Goal: Task Accomplishment & Management: Complete application form

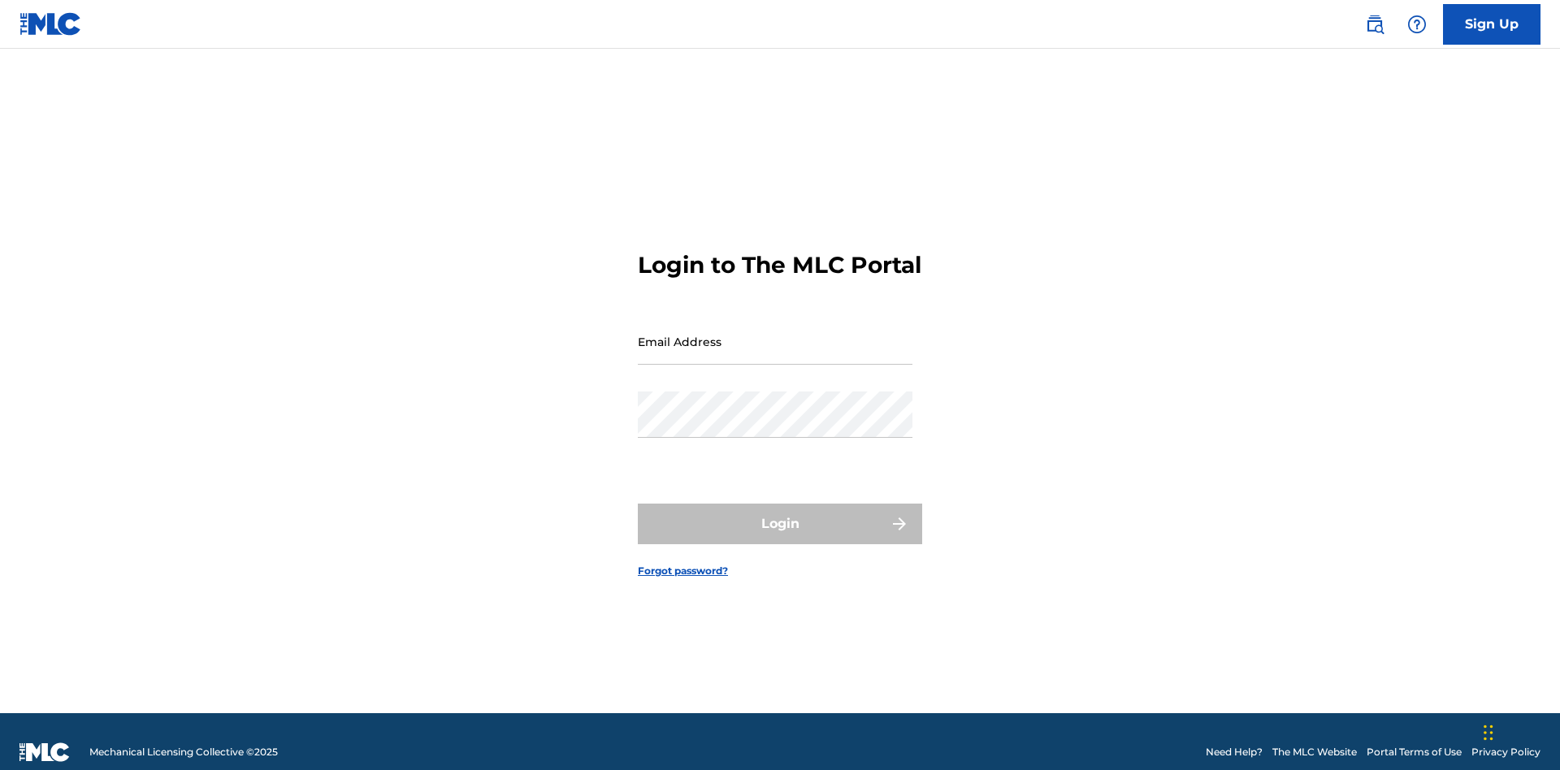
scroll to position [21, 0]
click at [775, 334] on input "Email Address" at bounding box center [775, 341] width 275 height 46
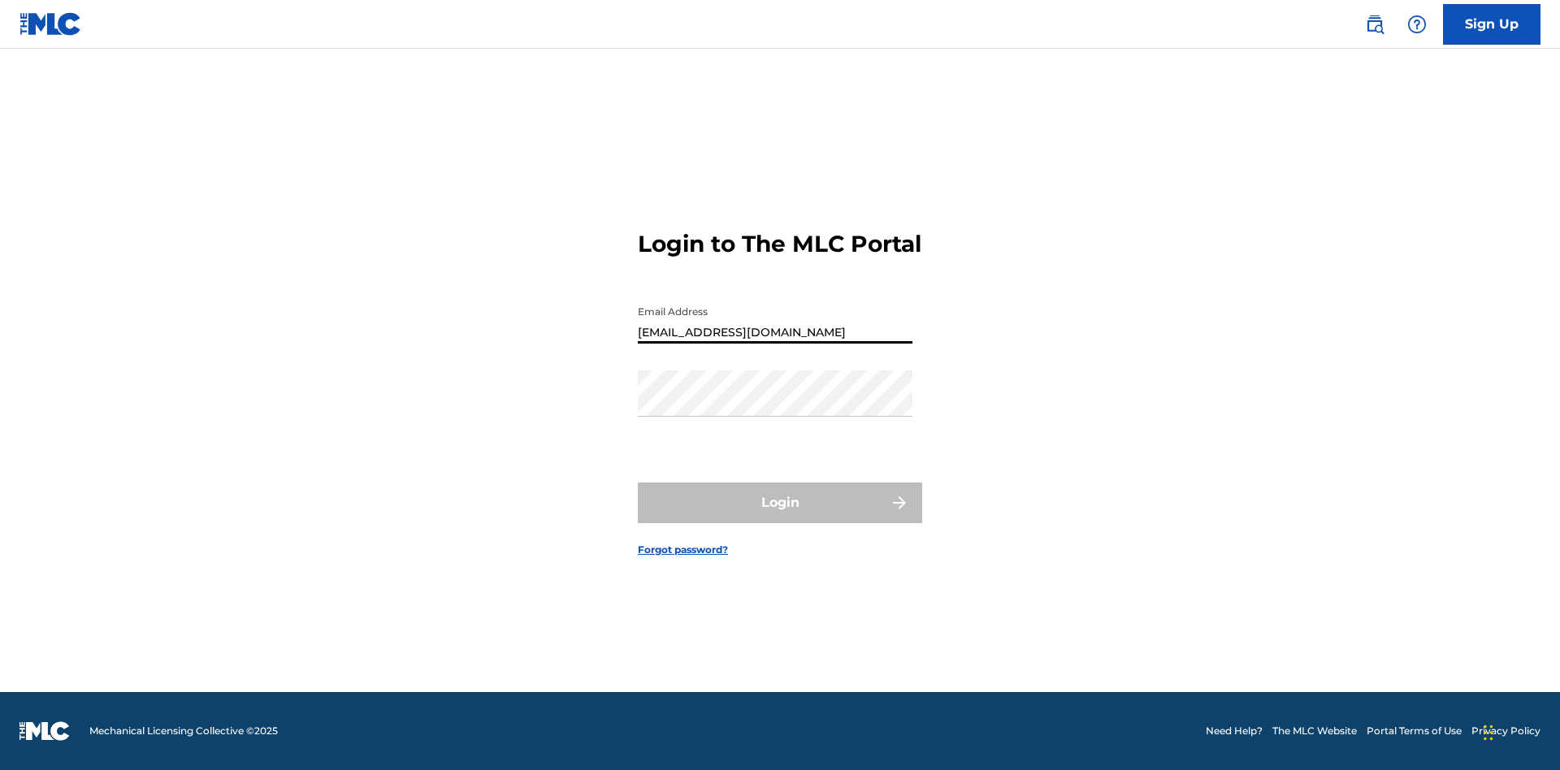
type input "Duke.McTesterson@gmail.com"
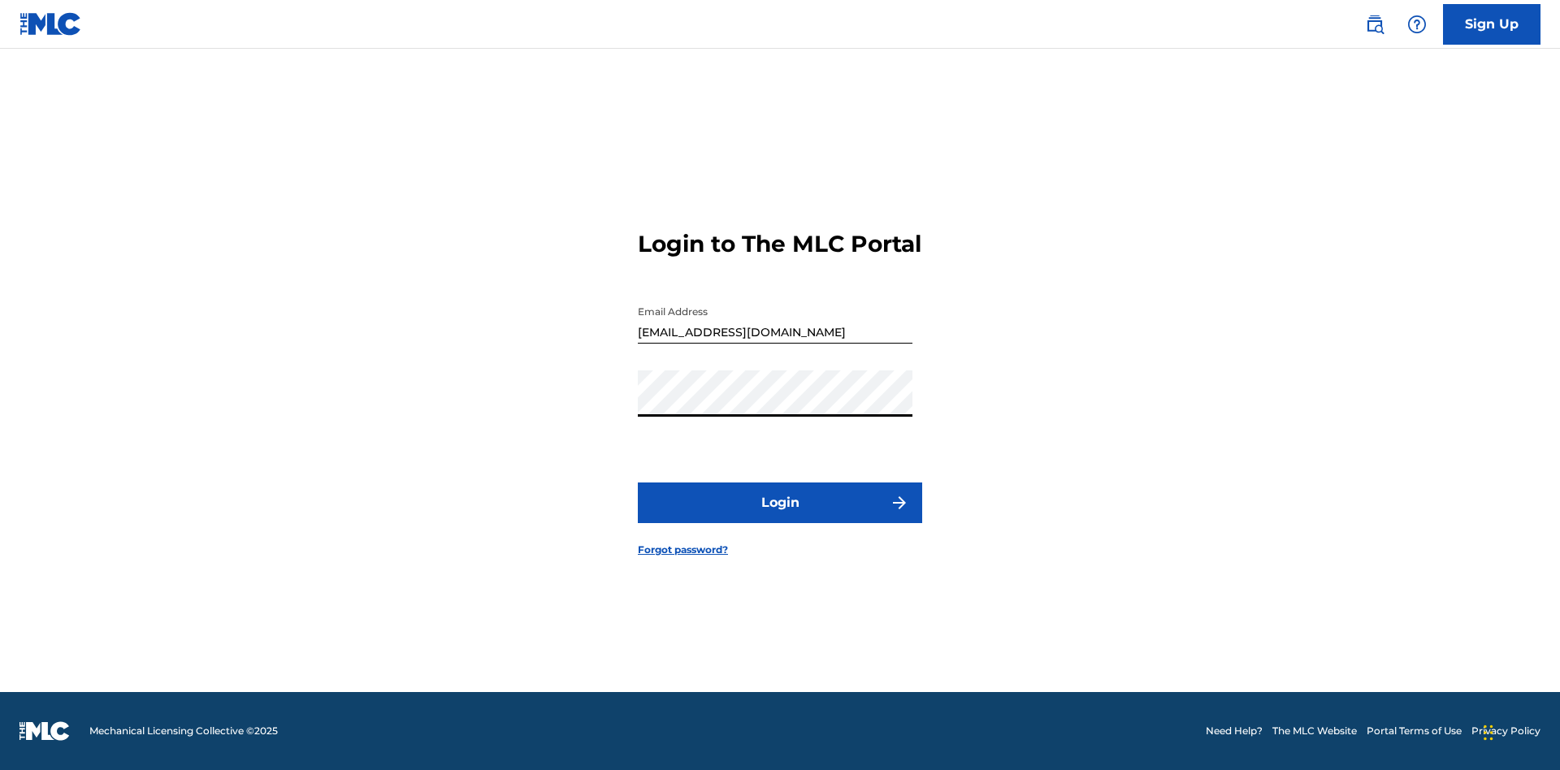
click at [780, 517] on button "Login" at bounding box center [780, 503] width 284 height 41
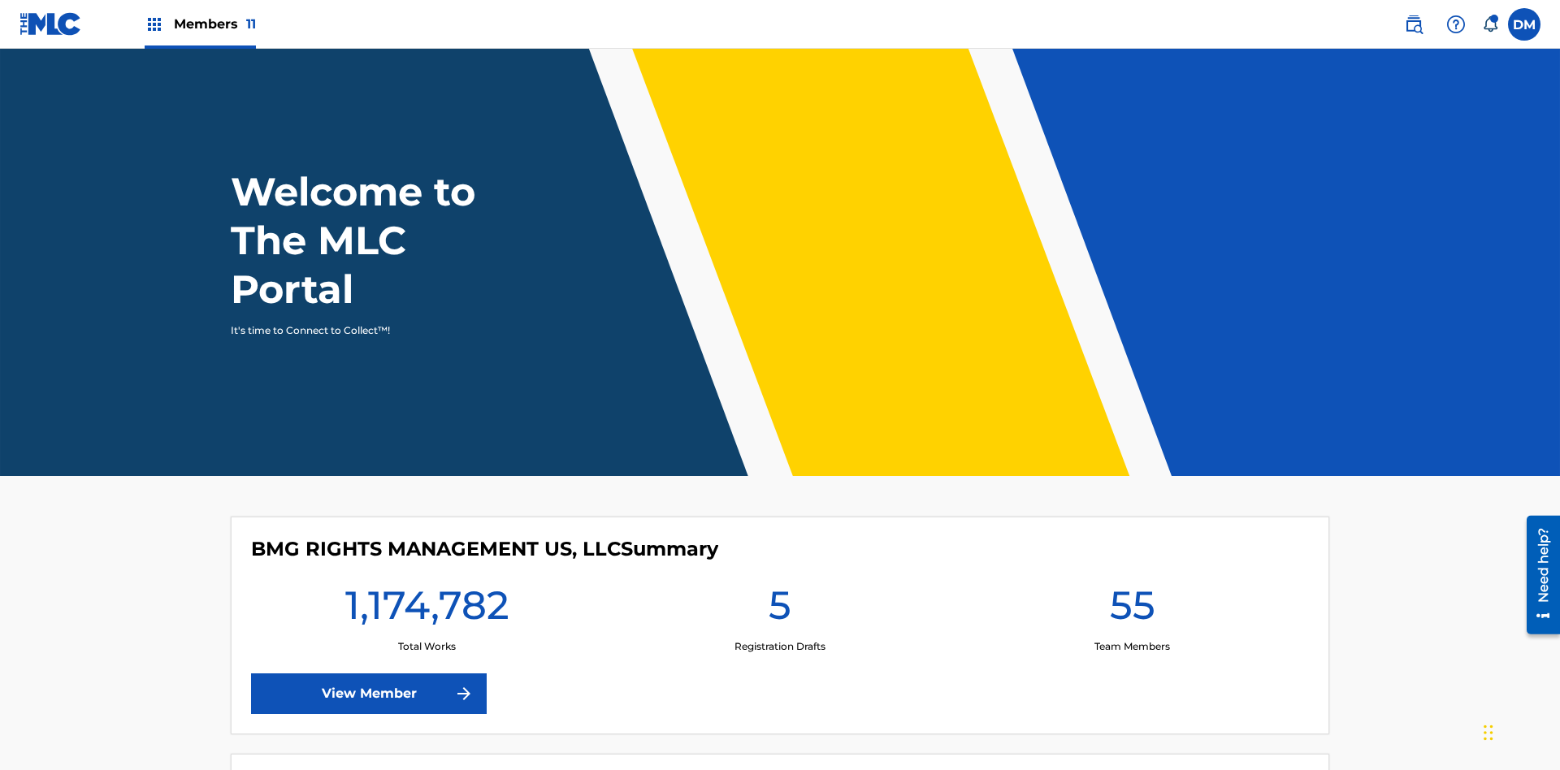
scroll to position [70, 0]
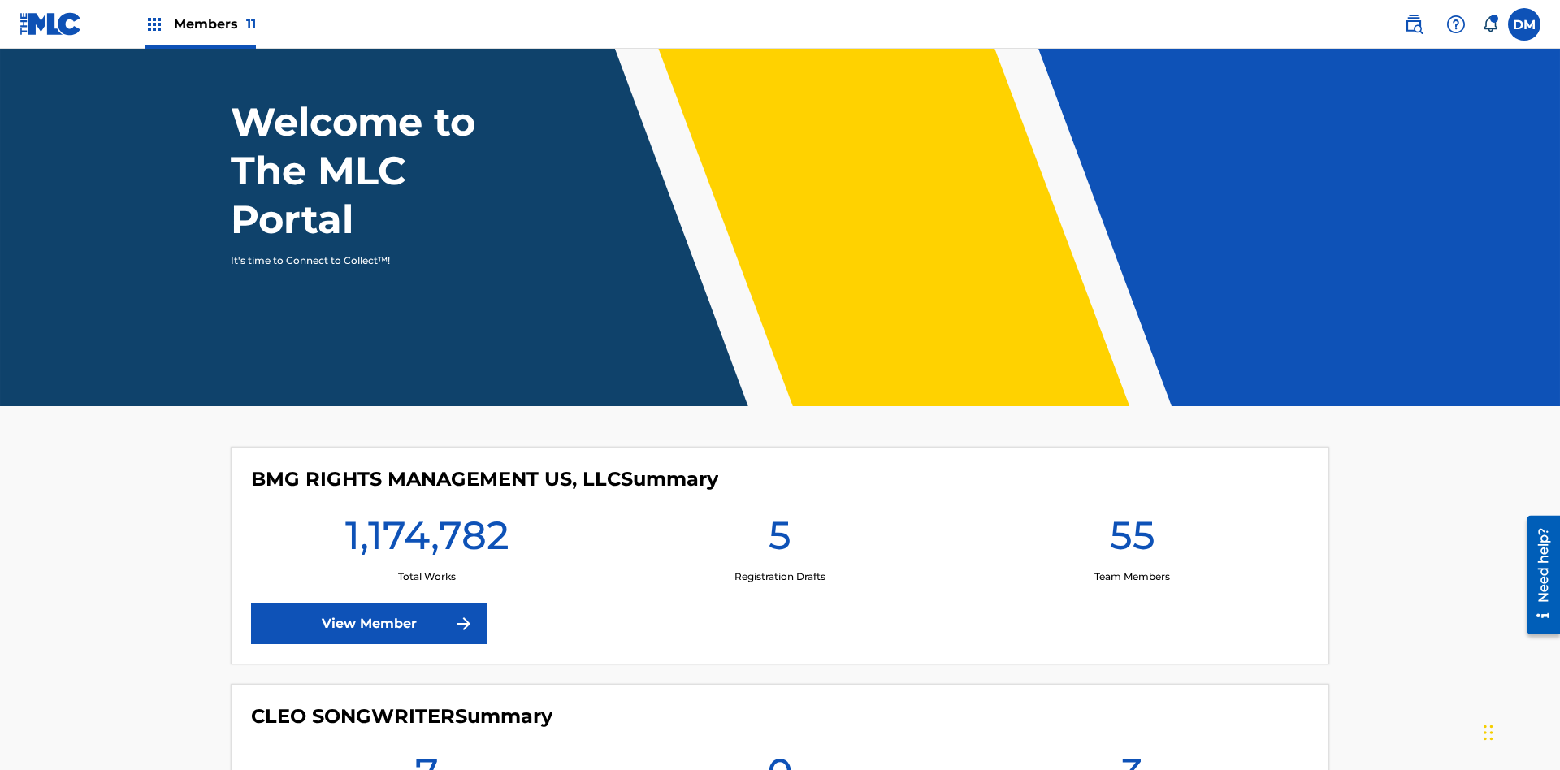
click at [1524, 24] on label at bounding box center [1524, 24] width 32 height 32
click at [1524, 24] on input "DM Duke McTesterson duke.mctesterson@gmail.com Notification Preferences Profile…" at bounding box center [1524, 24] width 0 height 0
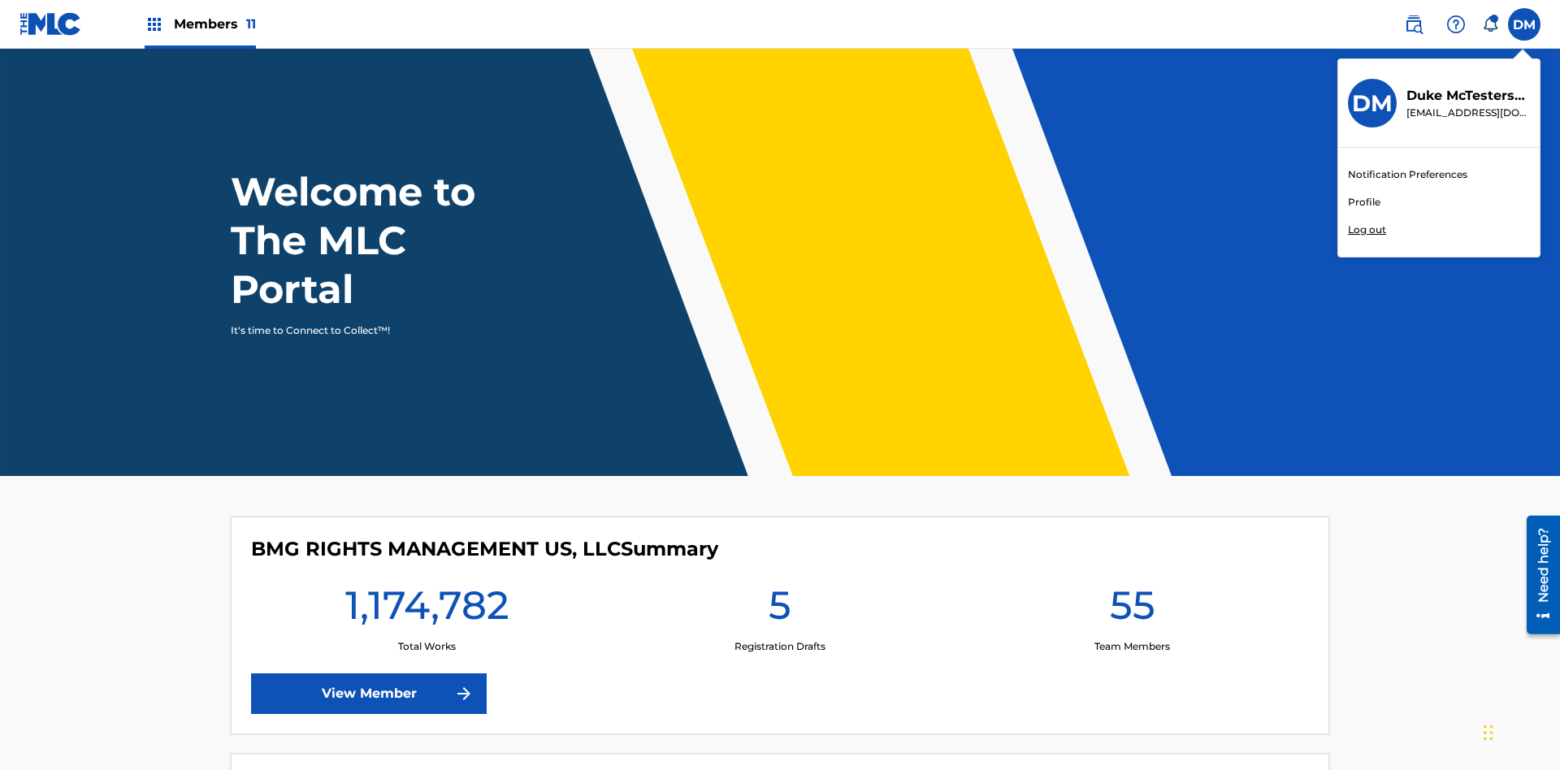
click at [1363, 202] on link "Profile" at bounding box center [1364, 202] width 32 height 15
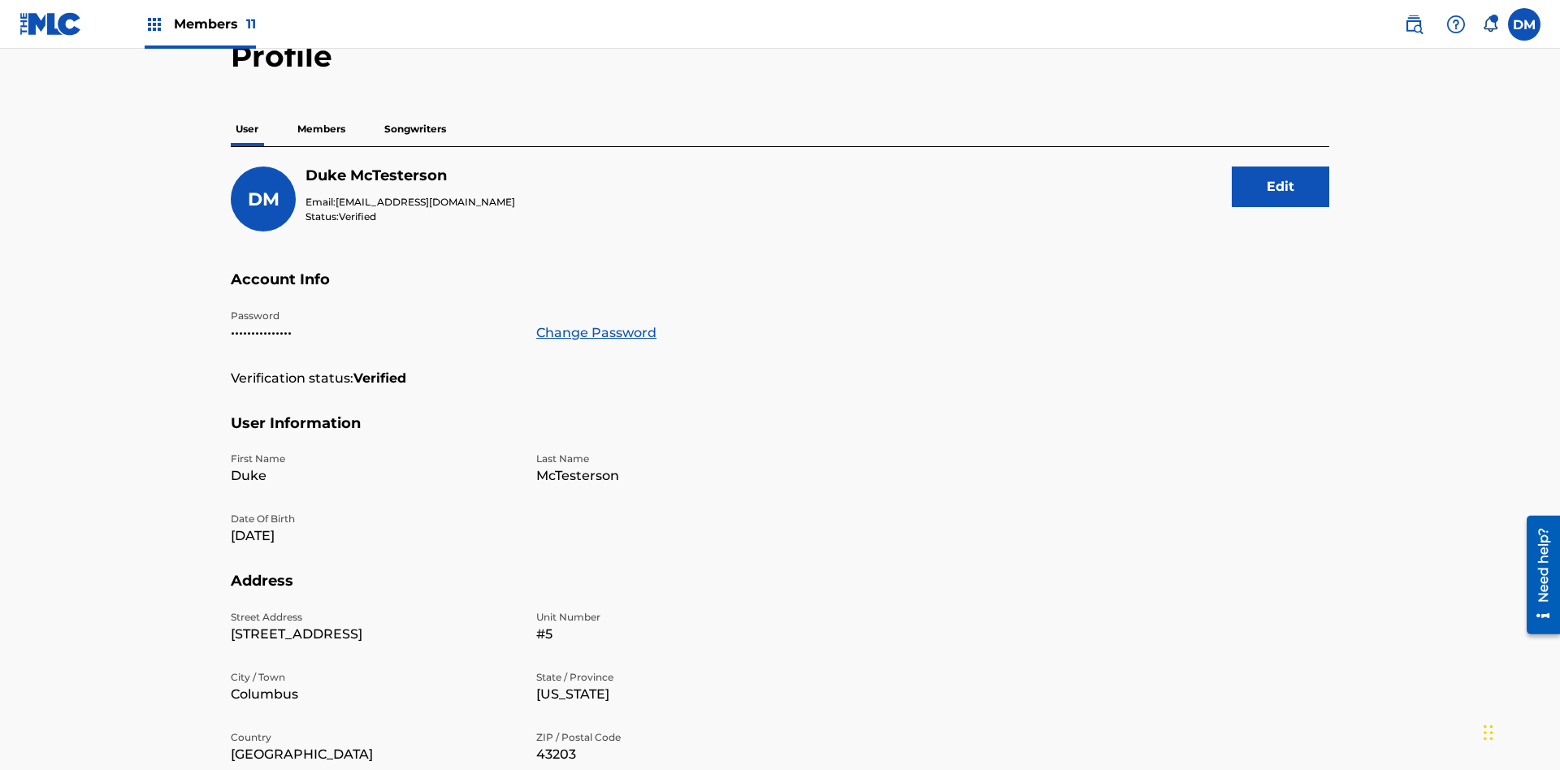
click at [322, 115] on p "Members" at bounding box center [321, 129] width 58 height 34
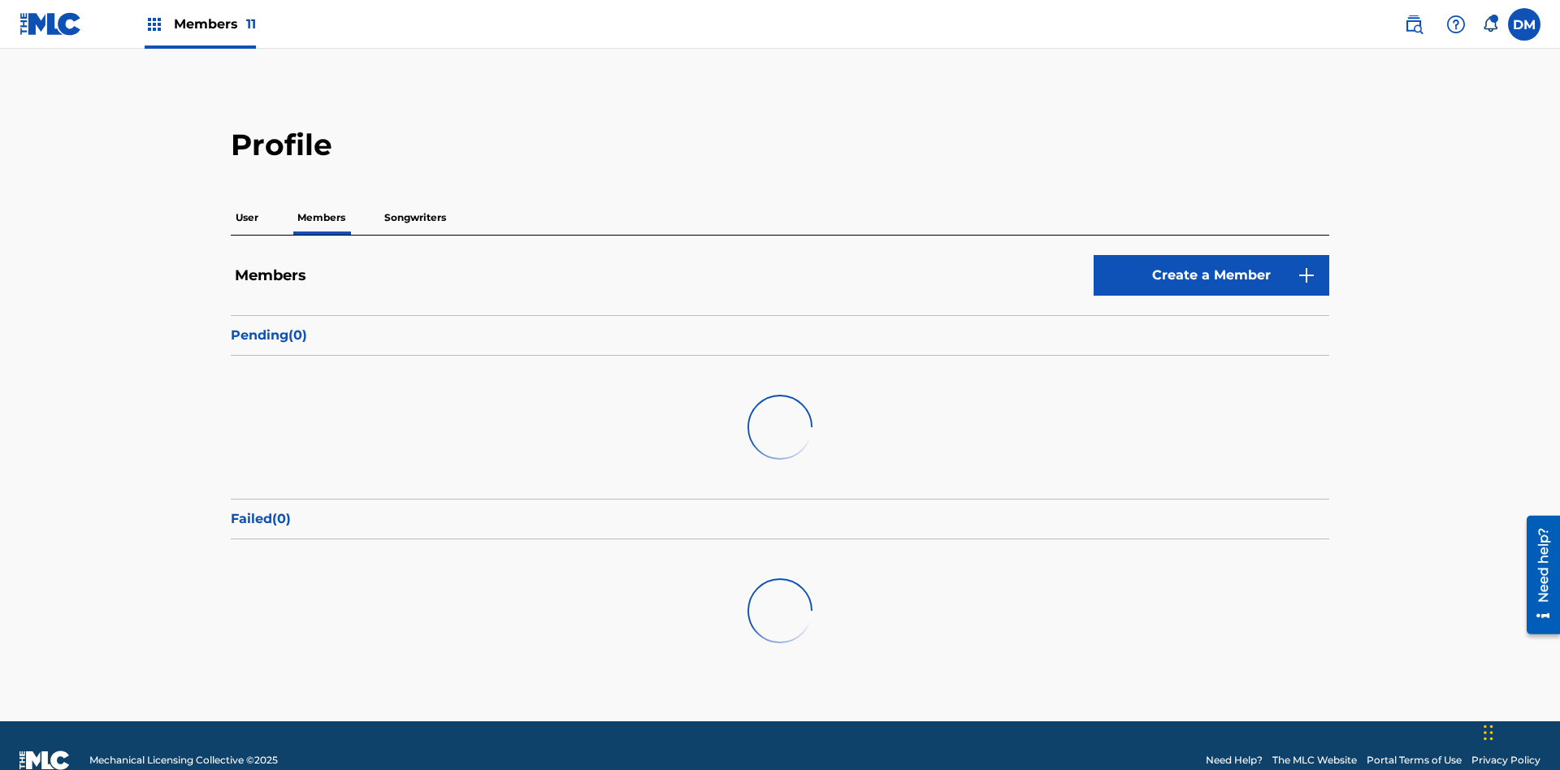
click at [1211, 255] on link "Create a Member" at bounding box center [1211, 275] width 236 height 41
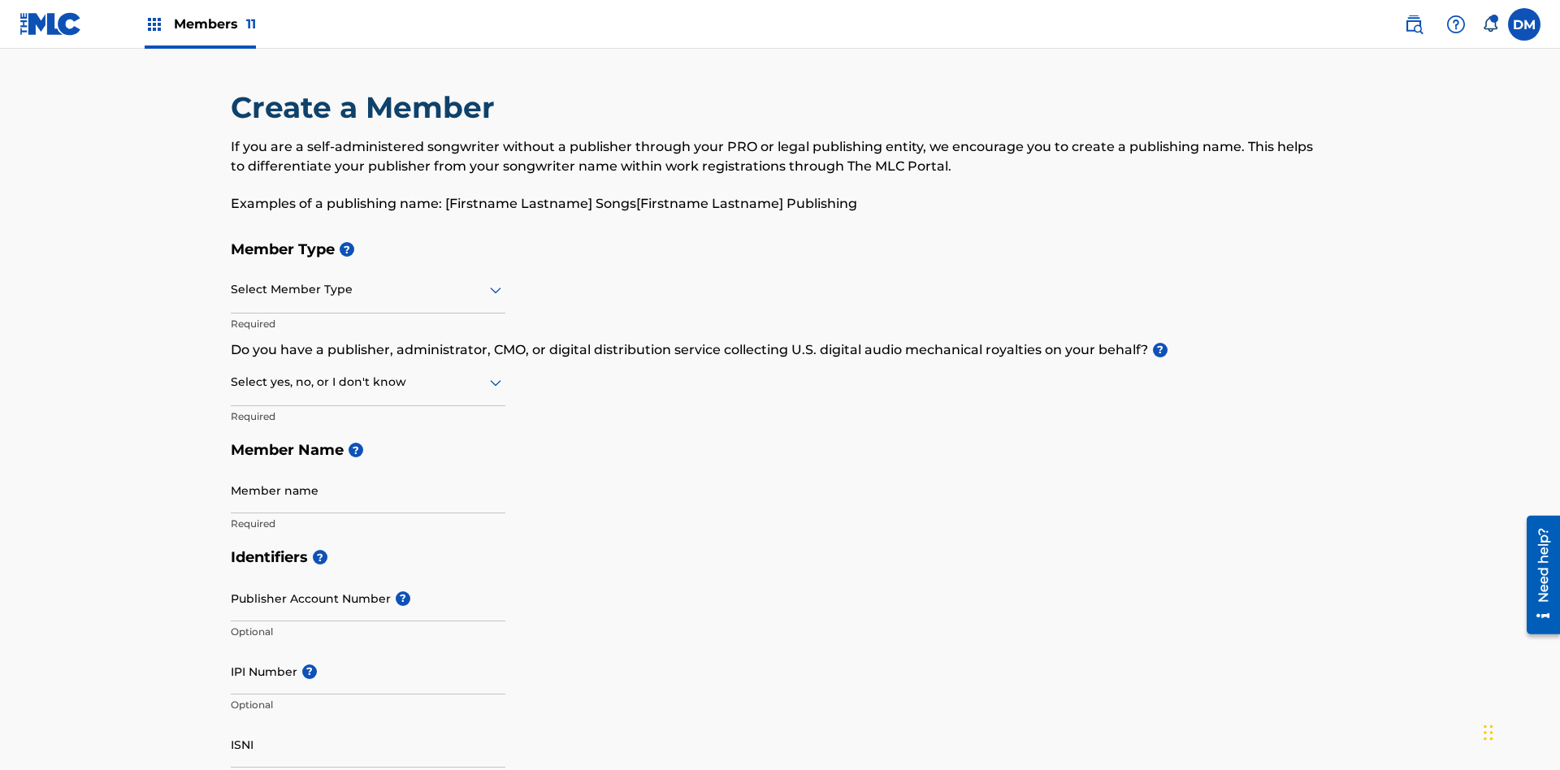
click at [232, 281] on input "text" at bounding box center [232, 289] width 3 height 17
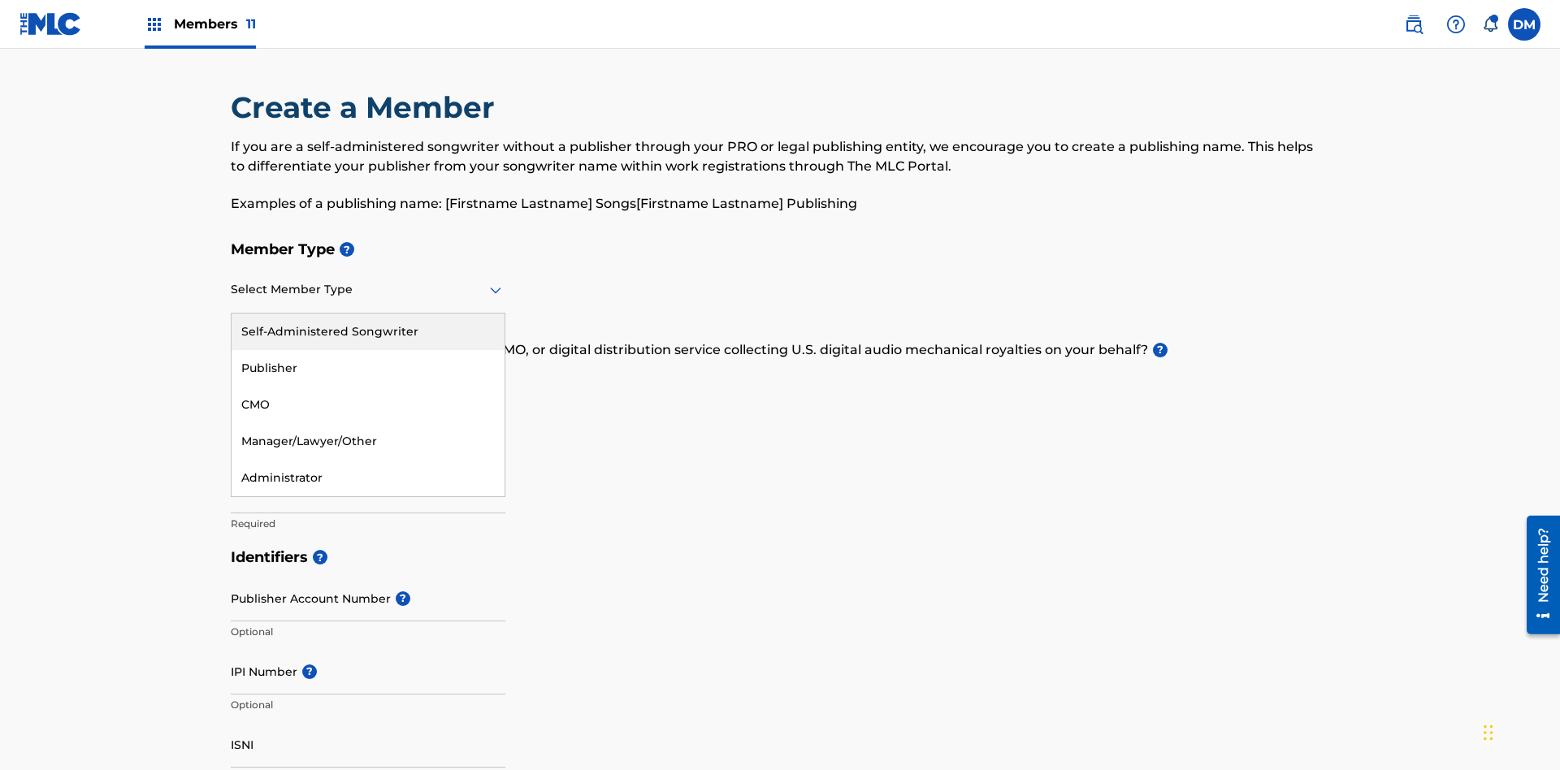
scroll to position [184, 0]
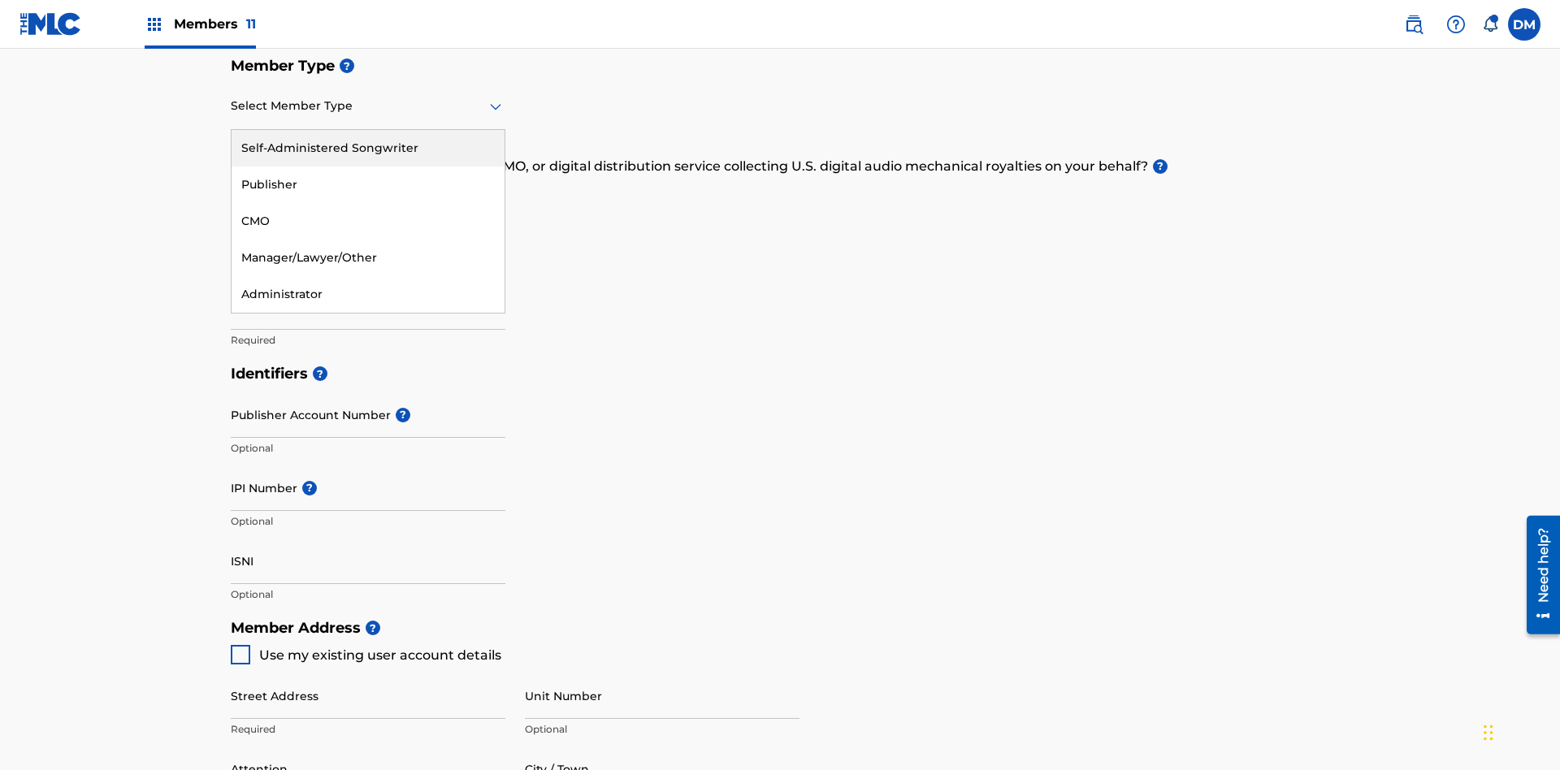
click at [368, 184] on div "Publisher" at bounding box center [368, 185] width 273 height 37
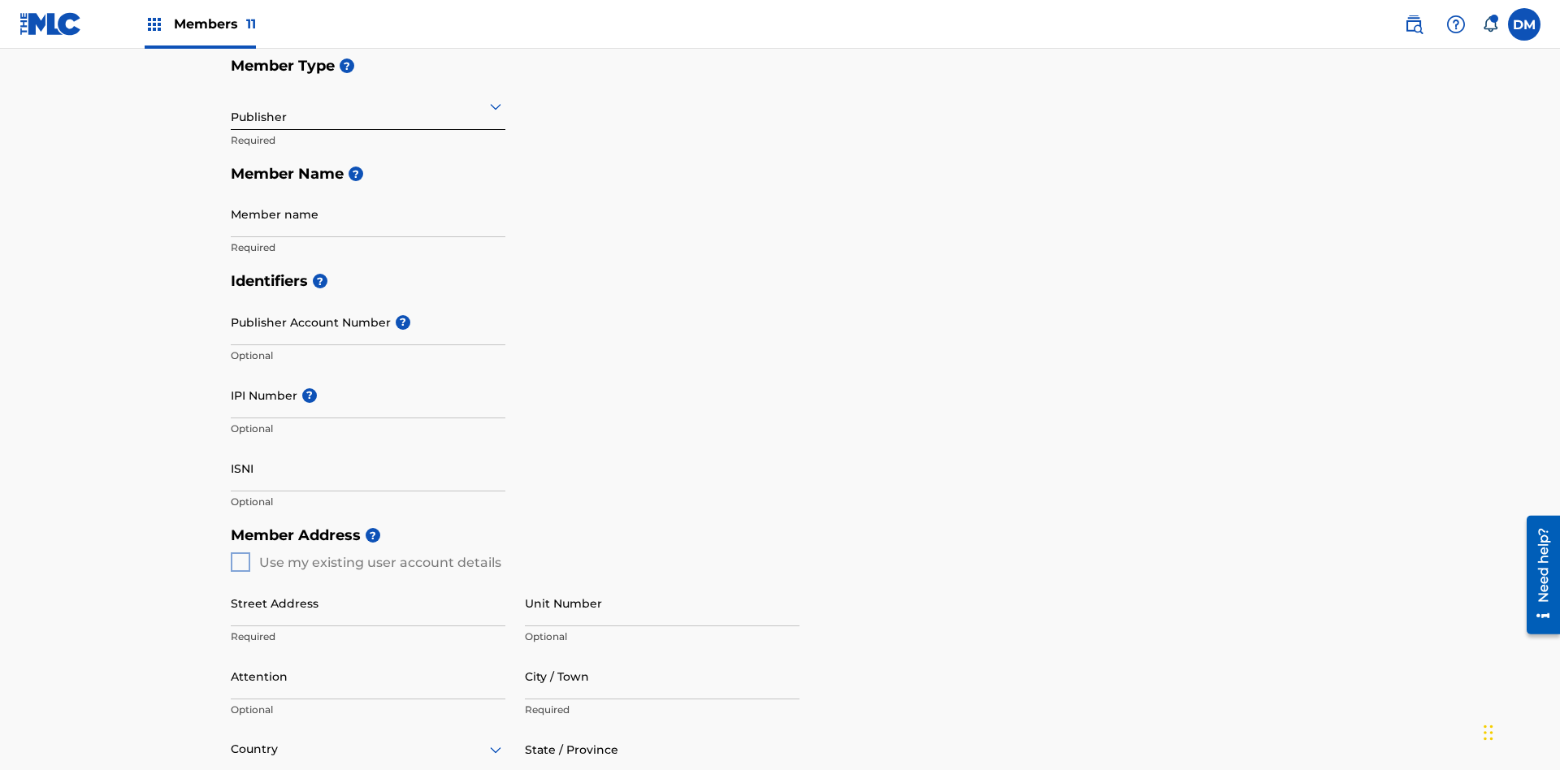
click at [232, 106] on input "text" at bounding box center [232, 105] width 3 height 17
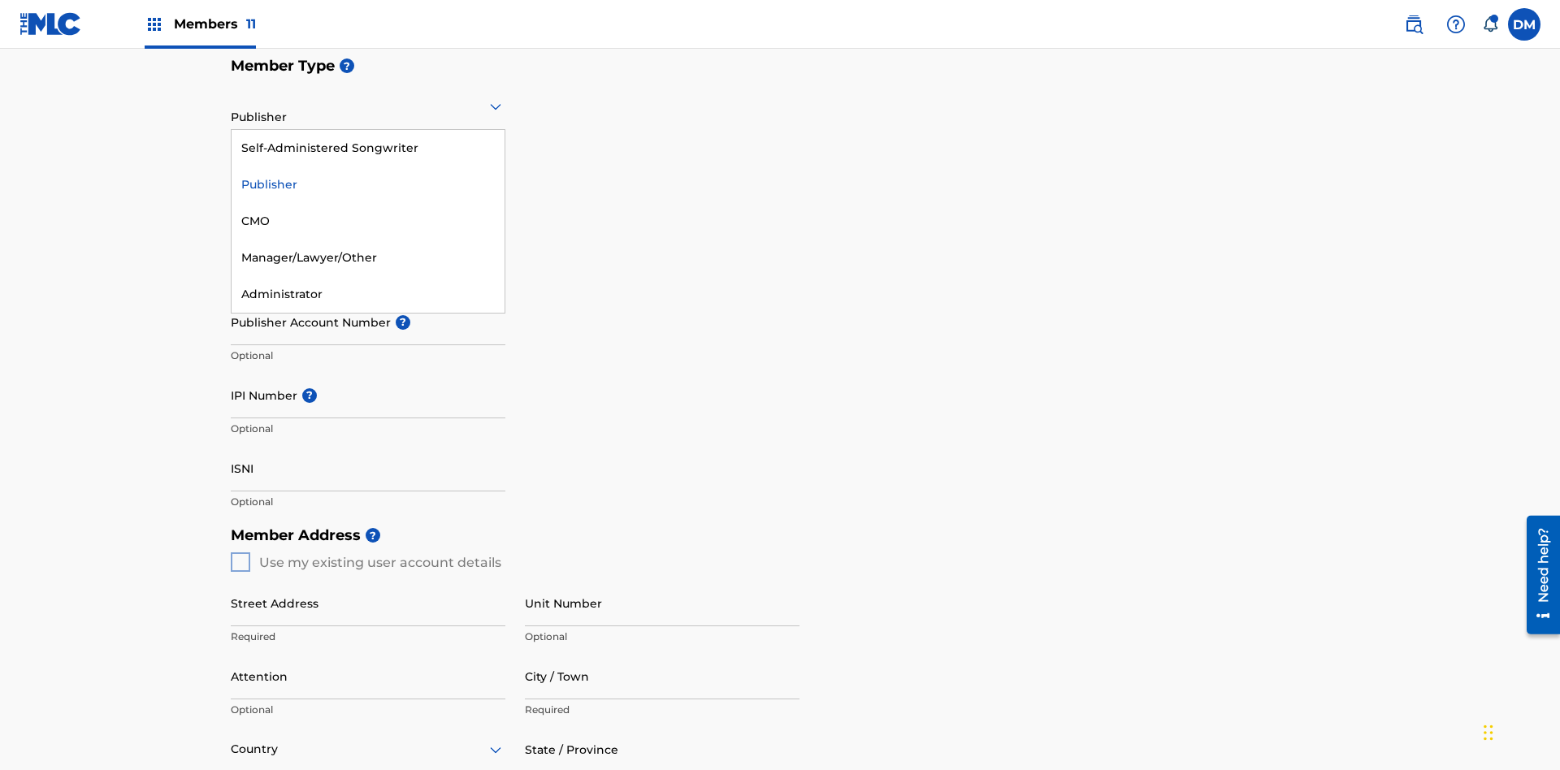
click at [368, 221] on div "CMO" at bounding box center [368, 221] width 273 height 37
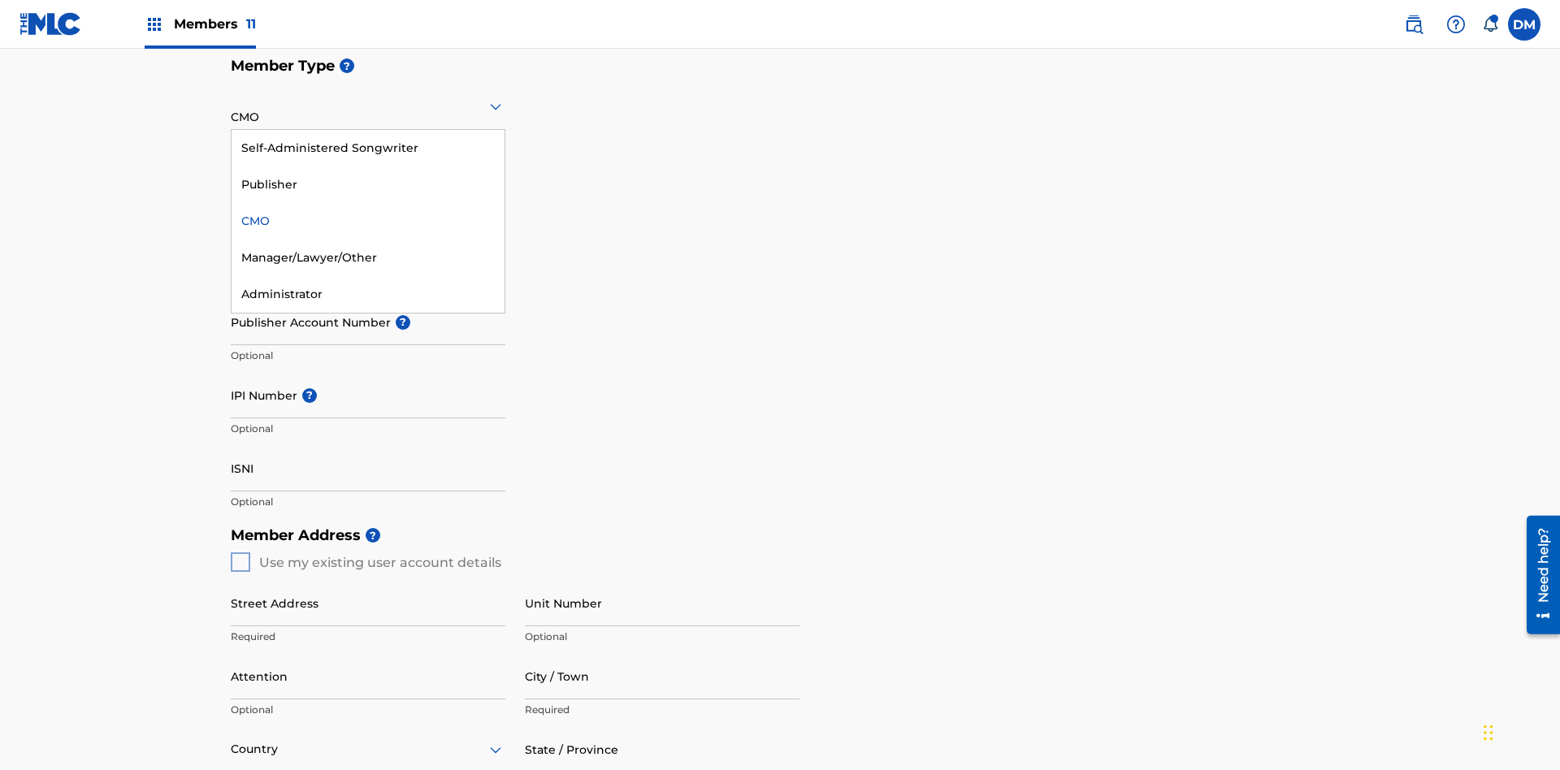
click at [368, 148] on div "Self-Administered Songwriter" at bounding box center [368, 148] width 273 height 37
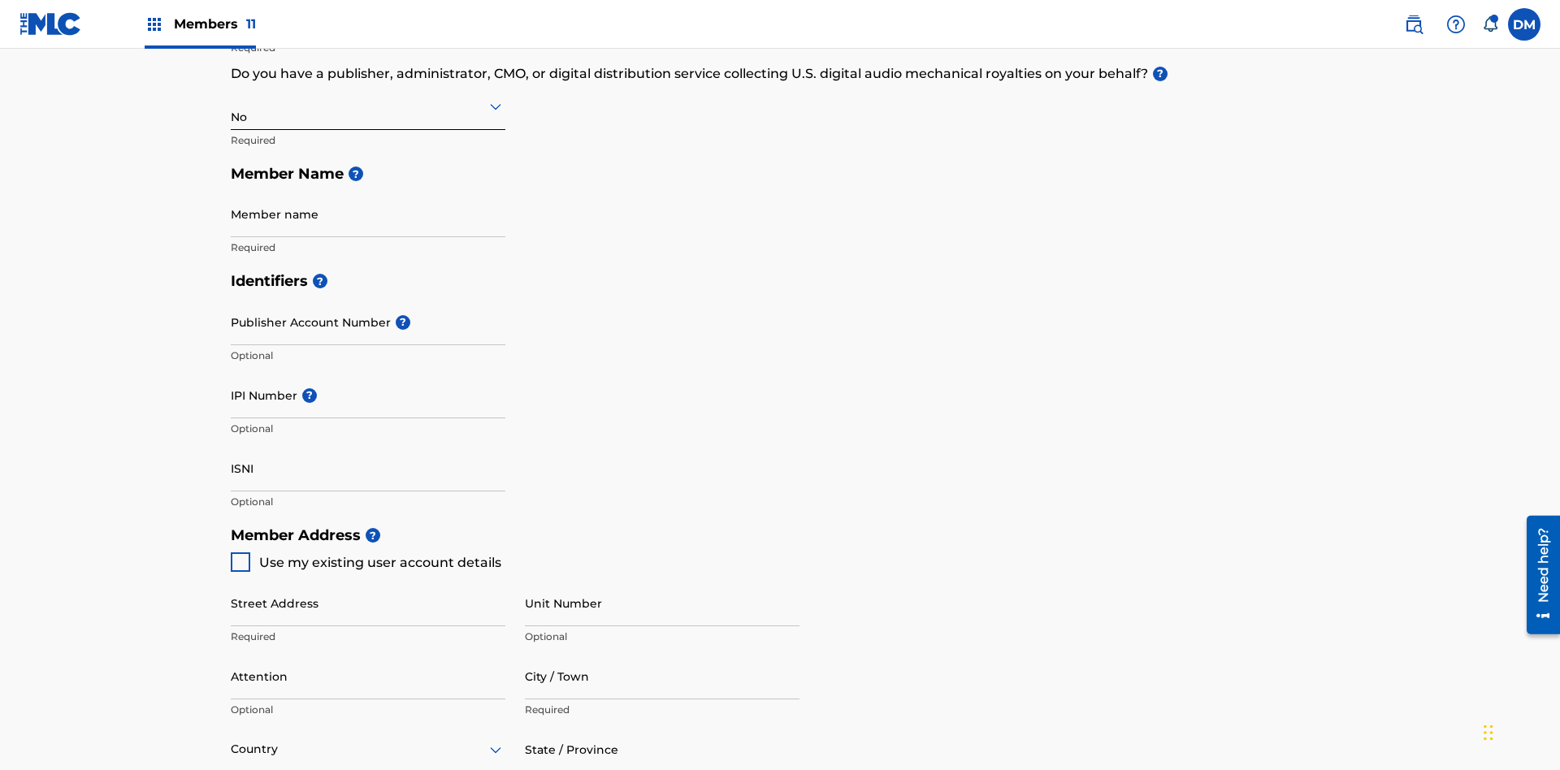
scroll to position [731, 0]
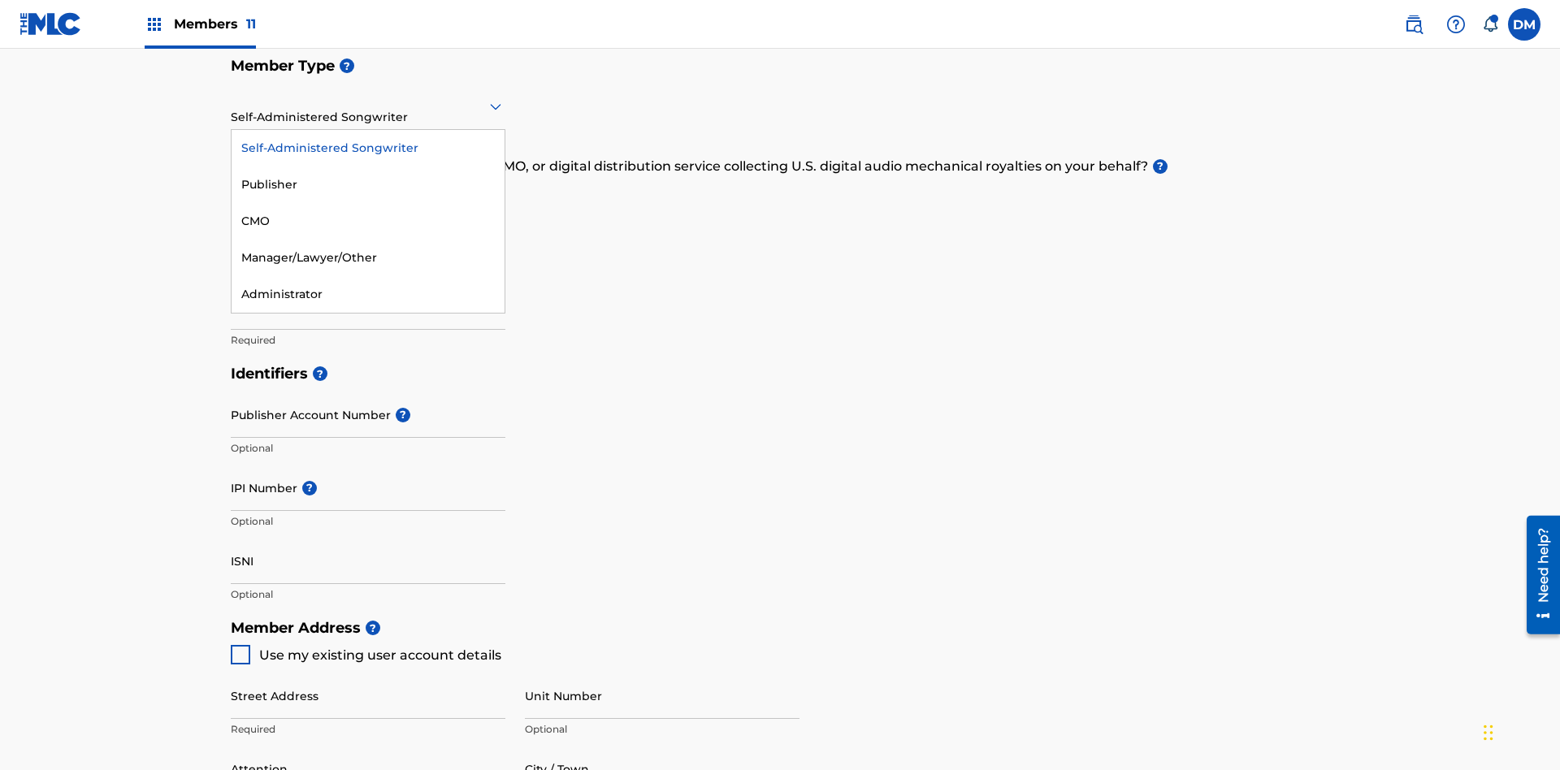
click at [368, 258] on div "Manager/Lawyer/Other" at bounding box center [368, 258] width 273 height 37
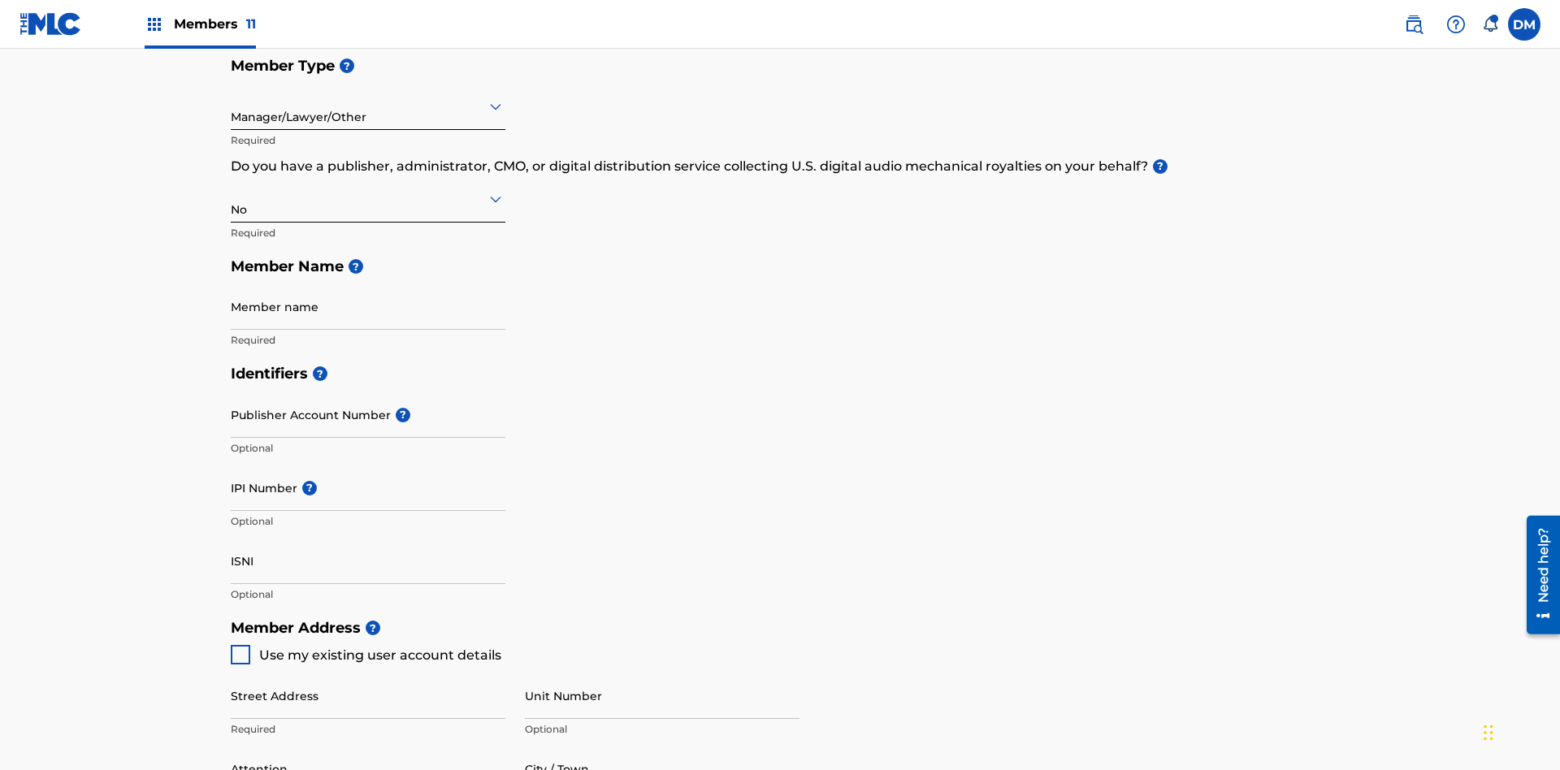
click at [232, 190] on input "text" at bounding box center [232, 198] width 3 height 17
click at [368, 223] on div "Yes" at bounding box center [368, 241] width 273 height 37
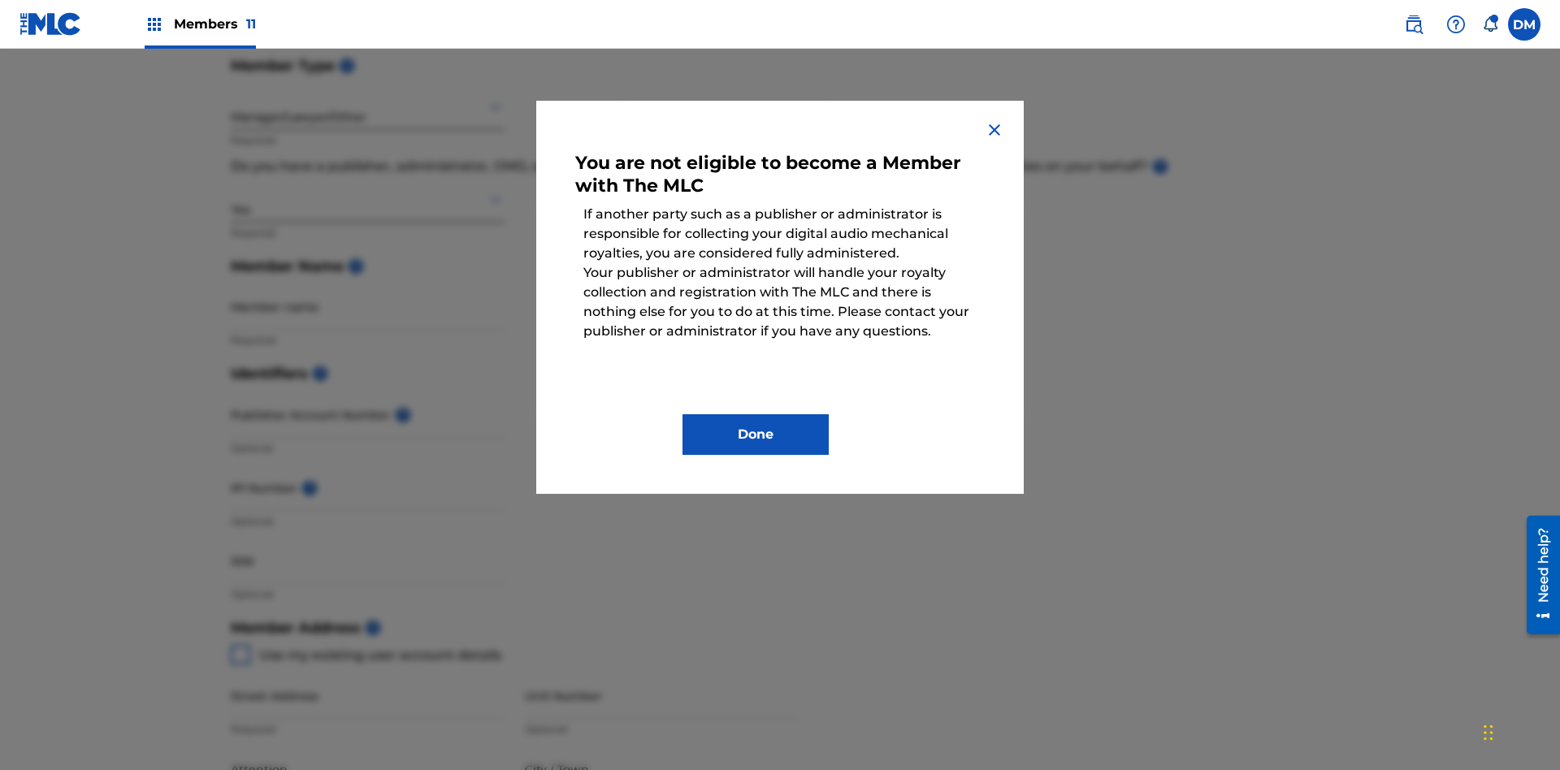
click at [755, 435] on button "Done" at bounding box center [755, 434] width 146 height 41
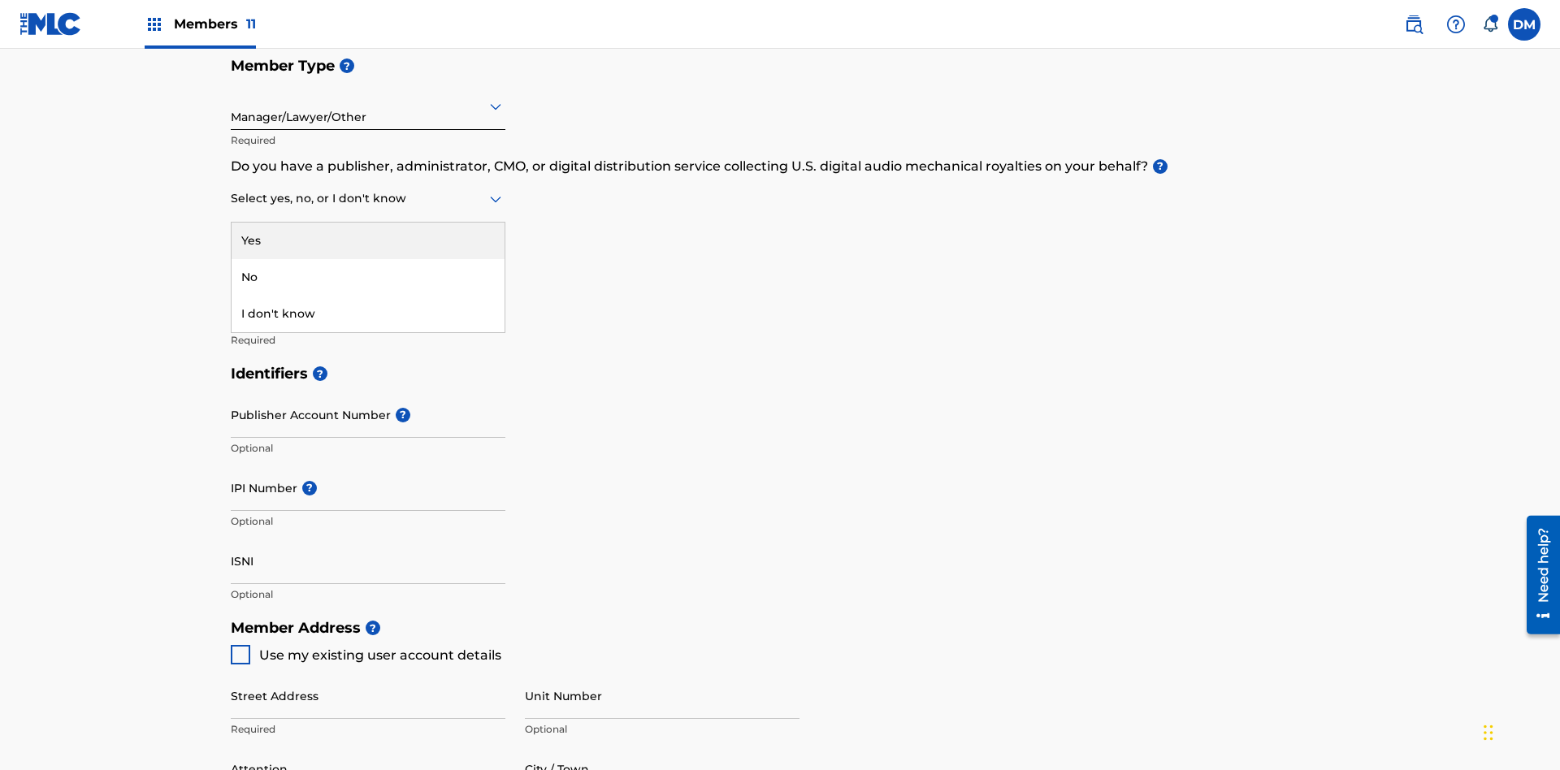
click at [368, 296] on div "I don't know" at bounding box center [368, 314] width 273 height 37
click at [368, 259] on div "No" at bounding box center [368, 277] width 273 height 37
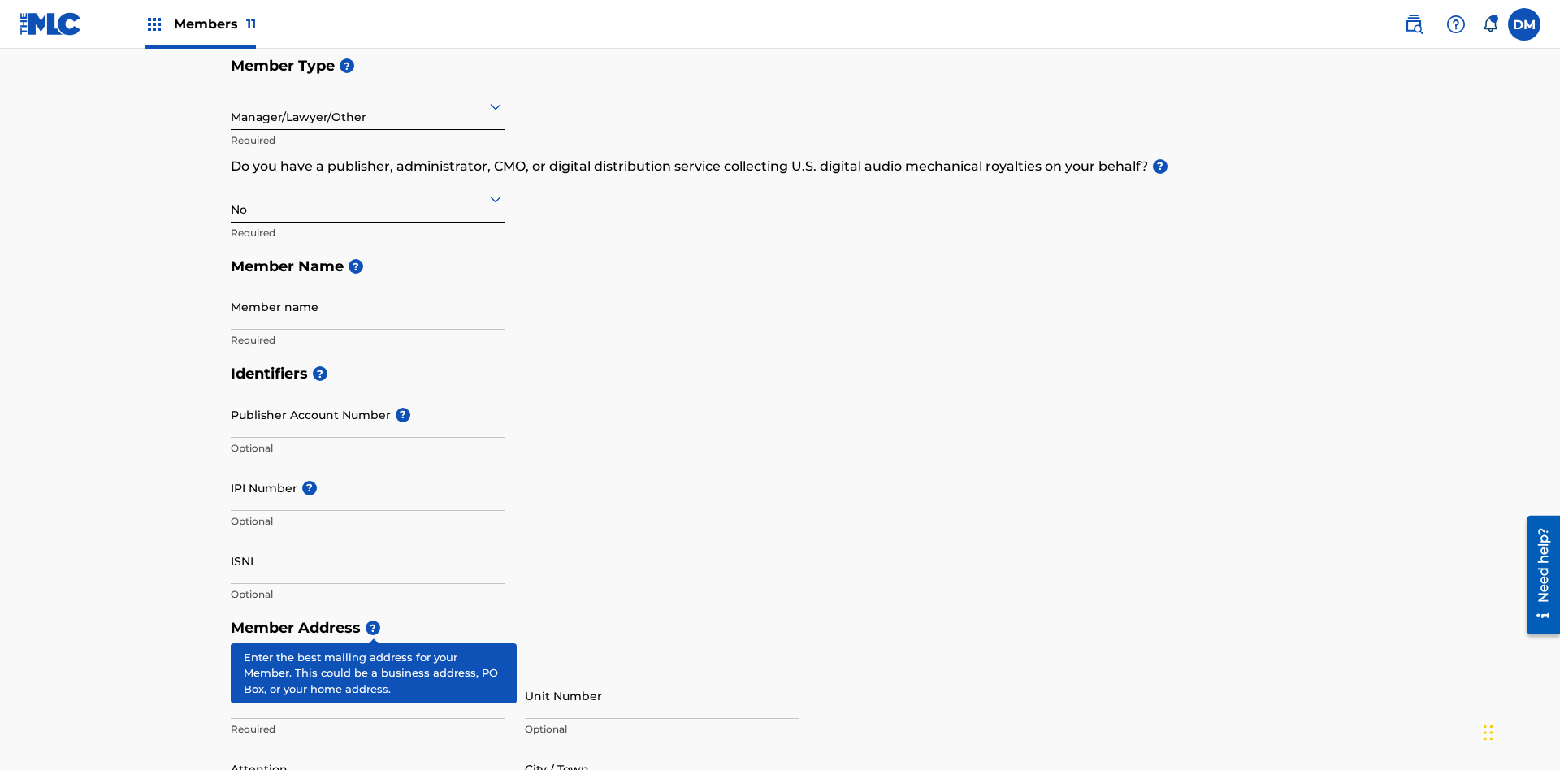
click at [368, 284] on input "Member name" at bounding box center [368, 307] width 275 height 46
type input "Z2025.08.28.04.28.40"
click at [368, 673] on input "Street Address" at bounding box center [368, 696] width 275 height 46
type input "123 Main St"
click at [662, 673] on input "Unit Number" at bounding box center [662, 696] width 275 height 46
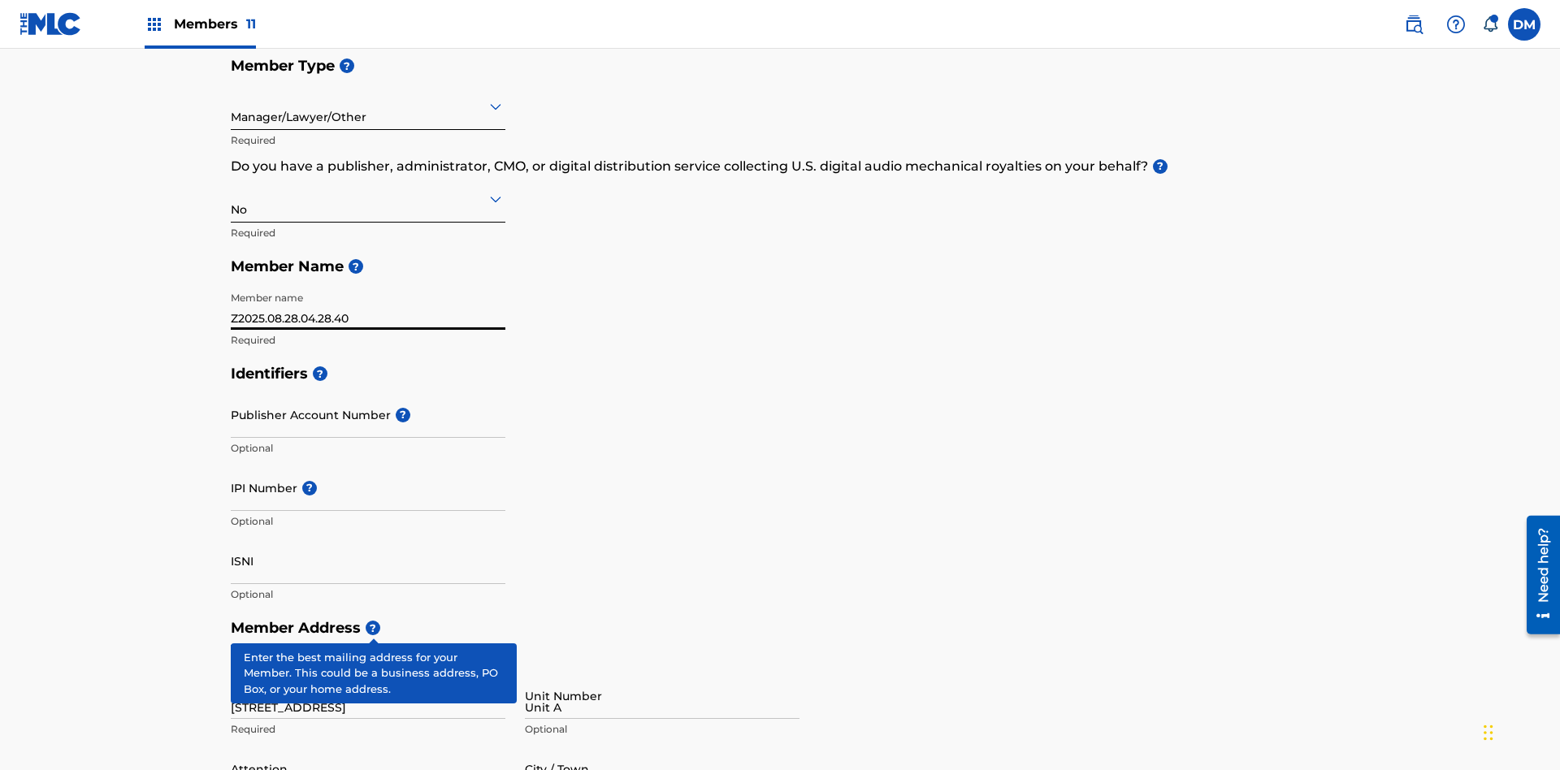
type input "Unit A"
click at [368, 746] on input "Attention" at bounding box center [368, 769] width 275 height 46
type input "Steve"
click at [662, 746] on input "City / Town" at bounding box center [662, 769] width 275 height 46
type input "London"
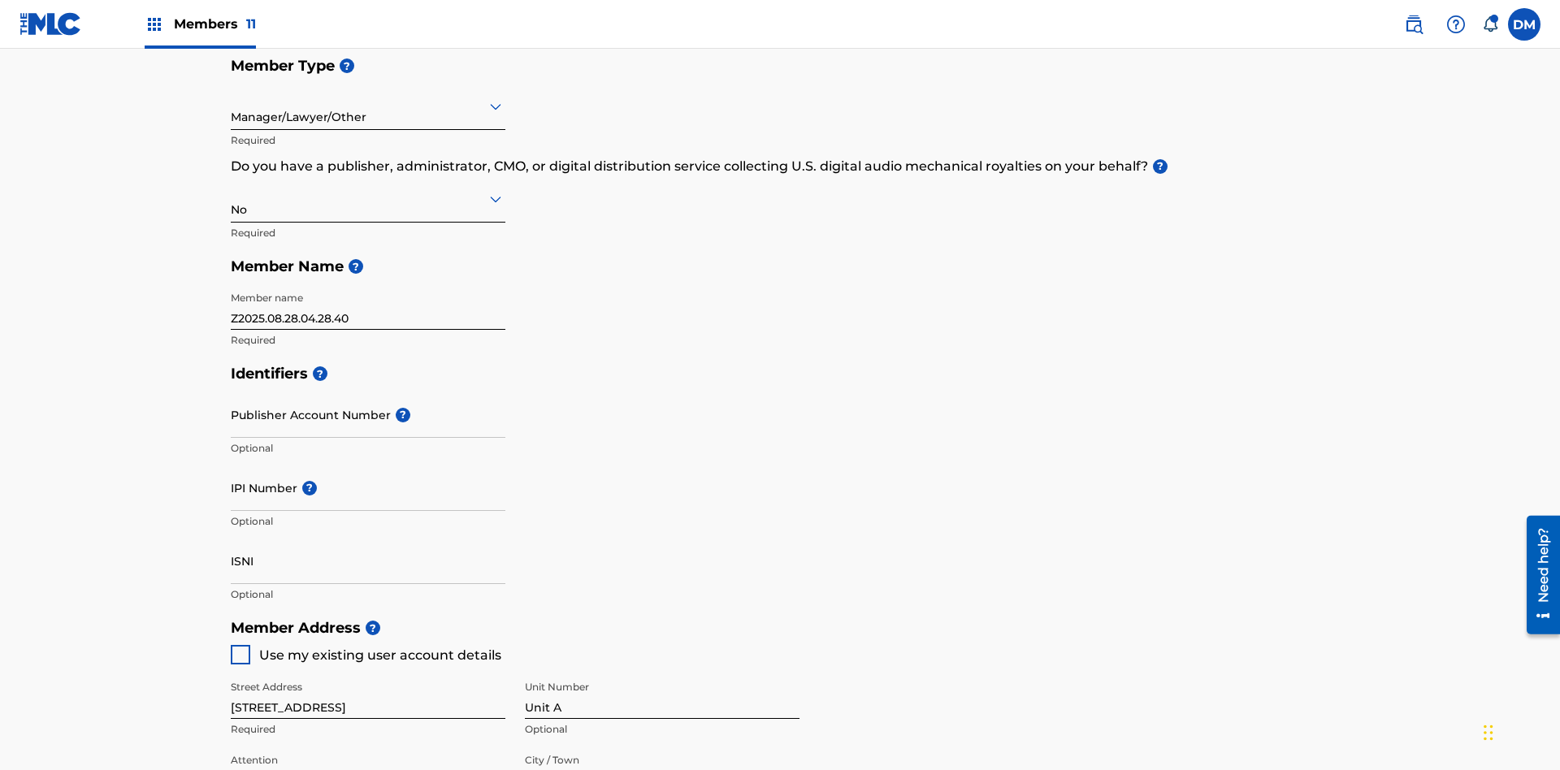
click at [368, 392] on input "Publisher Account Number ?" at bounding box center [368, 415] width 275 height 46
click at [368, 465] on input "IPI Number ?" at bounding box center [368, 488] width 275 height 46
click at [368, 538] on input "ISNI" at bounding box center [368, 561] width 275 height 46
